Goal: Information Seeking & Learning: Learn about a topic

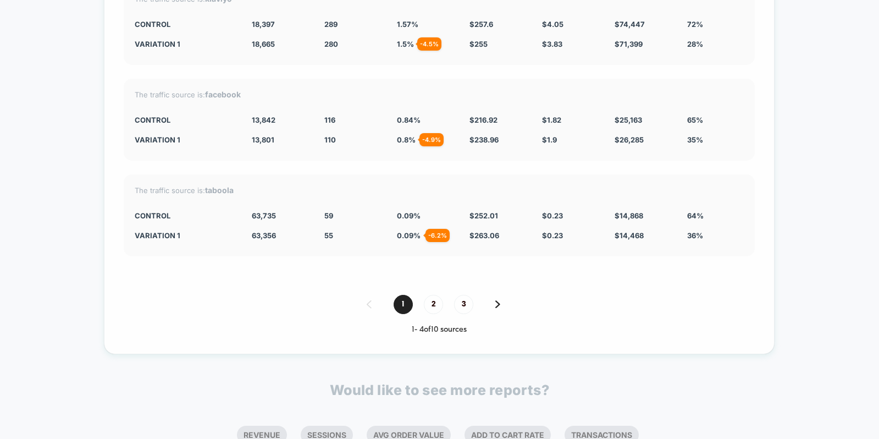
scroll to position [2180, 0]
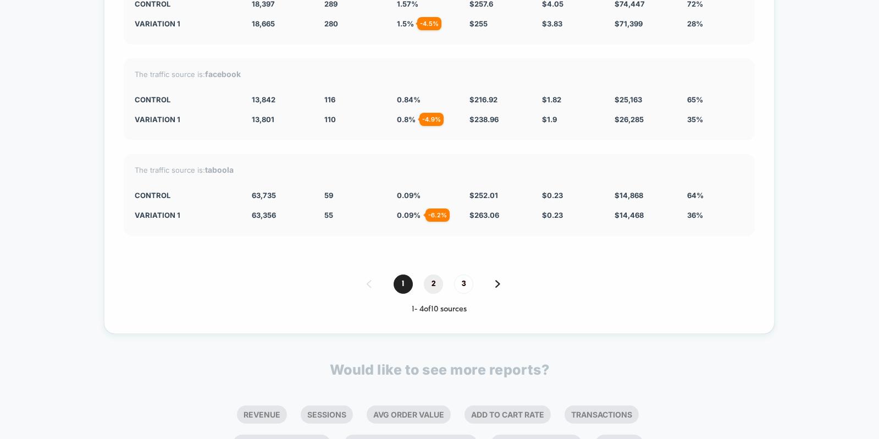
click at [432, 274] on span "2" at bounding box center [433, 283] width 19 height 19
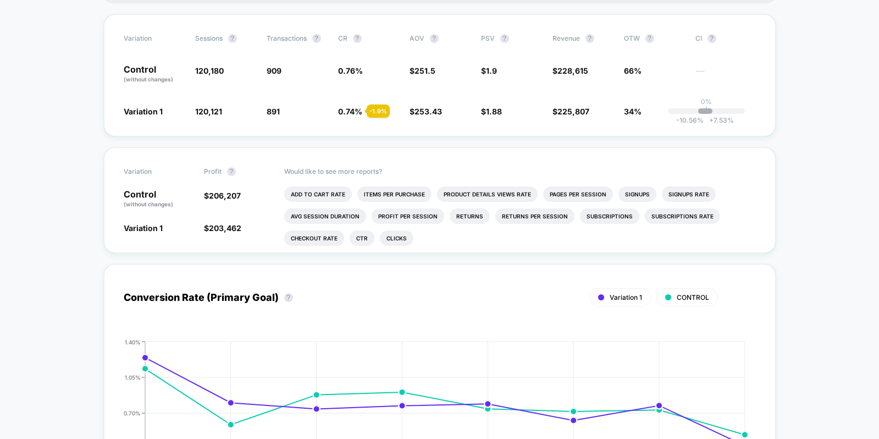
scroll to position [0, 0]
